Goal: Information Seeking & Learning: Learn about a topic

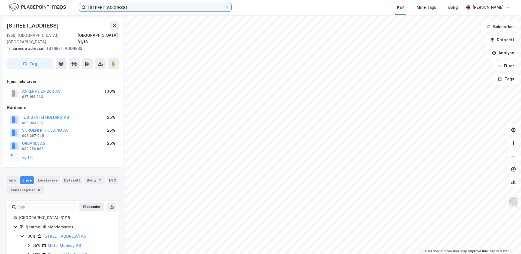
click at [215, 7] on input "[STREET_ADDRESS]" at bounding box center [155, 7] width 139 height 8
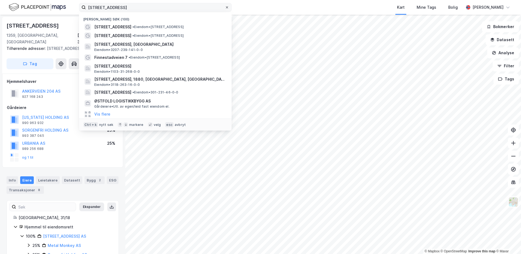
click at [227, 7] on icon at bounding box center [227, 7] width 3 height 3
click at [225, 7] on input "[STREET_ADDRESS]" at bounding box center [155, 7] width 139 height 8
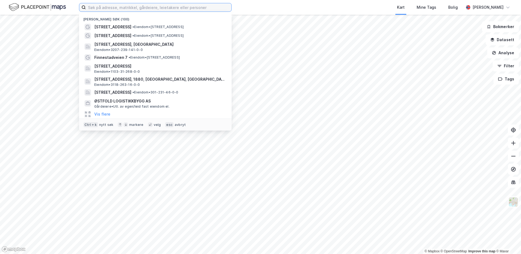
click at [227, 7] on input at bounding box center [159, 7] width 146 height 8
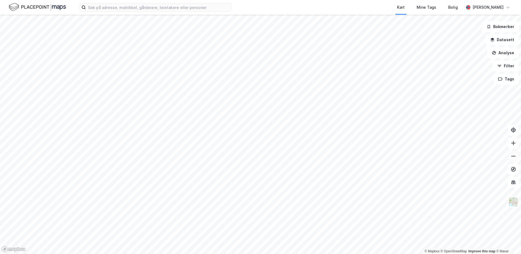
click at [512, 156] on icon at bounding box center [513, 156] width 5 height 5
click at [201, 7] on input at bounding box center [159, 7] width 146 height 8
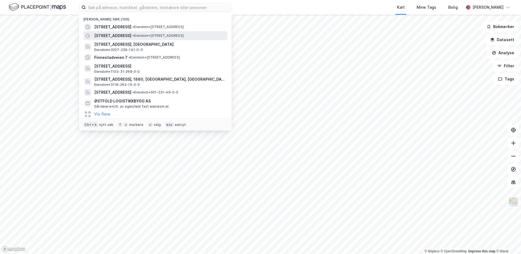
click at [117, 35] on span "[STREET_ADDRESS]" at bounding box center [112, 35] width 37 height 7
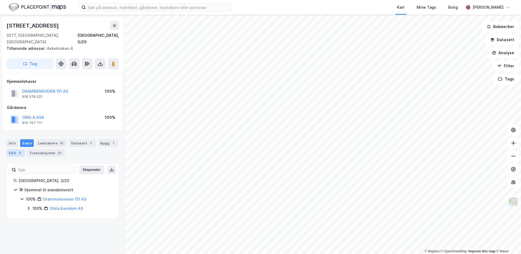
click at [14, 149] on div "ESG 3" at bounding box center [16, 153] width 18 height 8
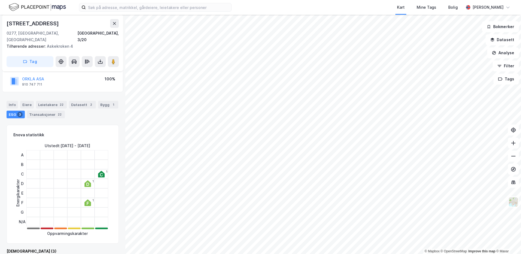
scroll to position [45, 0]
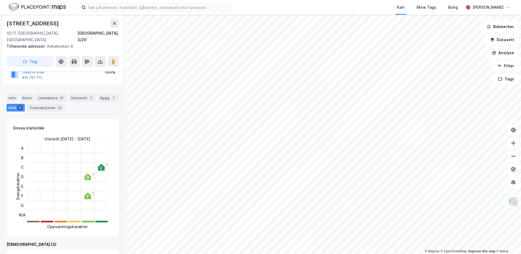
click at [110, 212] on div "1 1 1" at bounding box center [67, 181] width 89 height 76
